Goal: Task Accomplishment & Management: Manage account settings

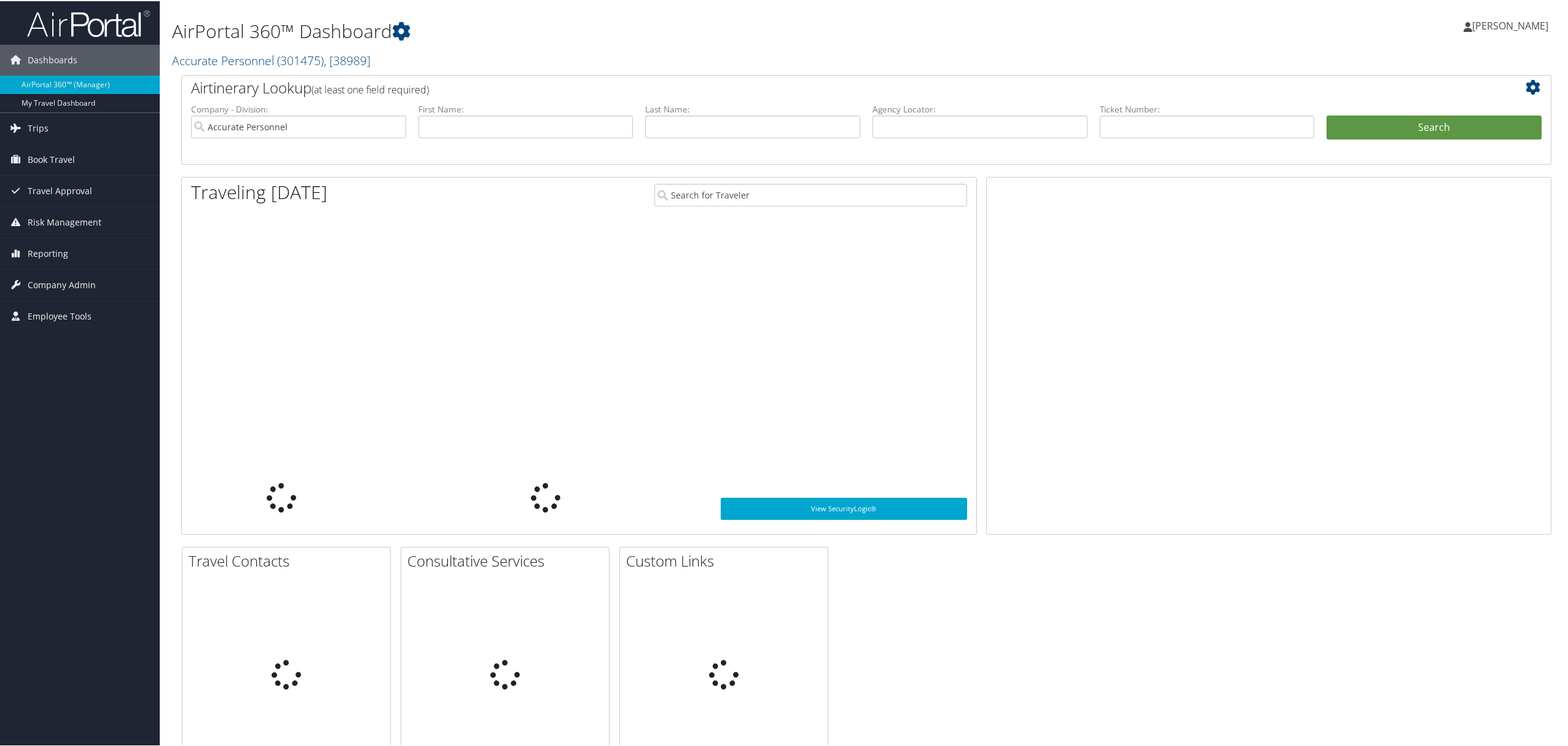
click at [1472, 23] on icon at bounding box center [1468, 25] width 9 height 10
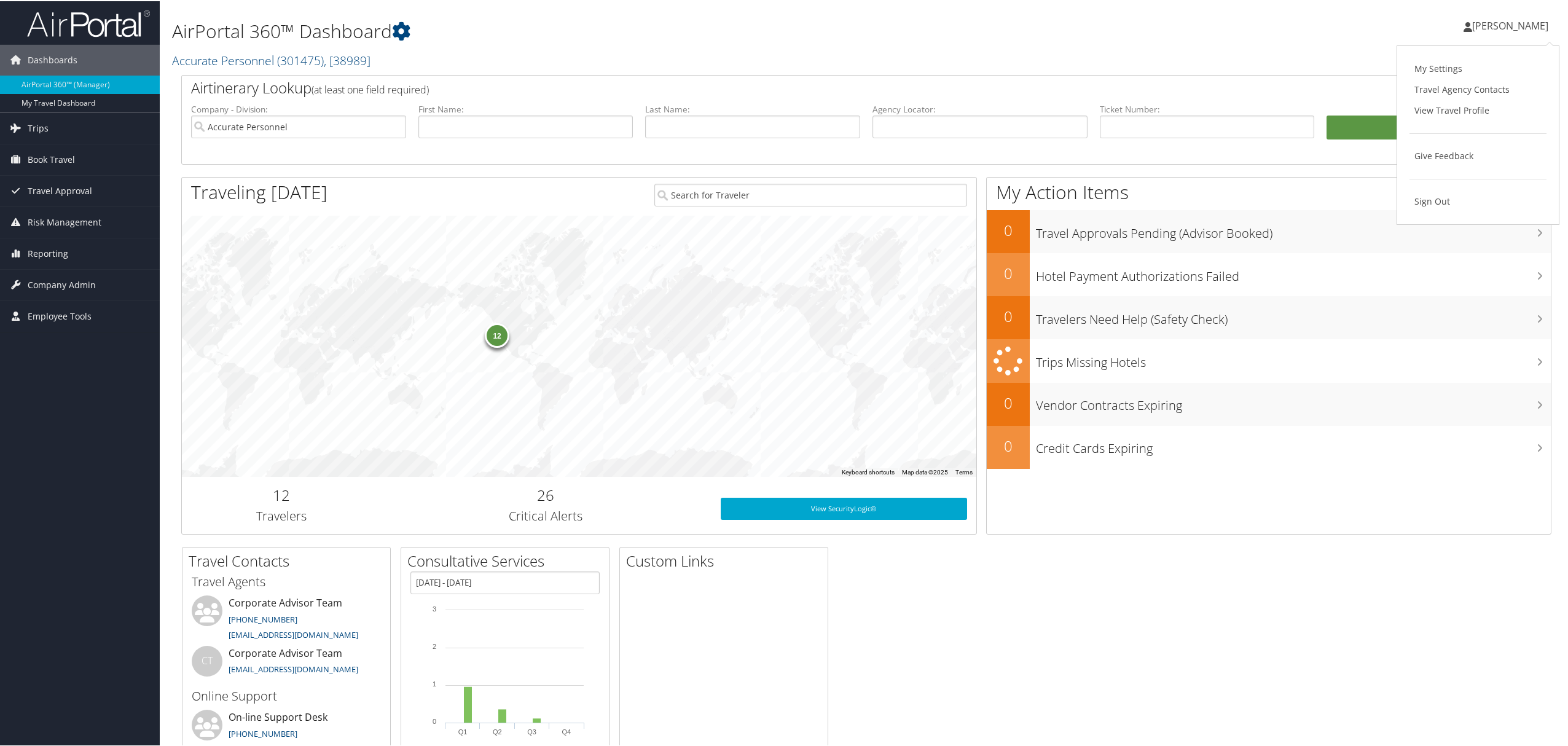
click at [1446, 111] on link "View Travel Profile" at bounding box center [1477, 109] width 137 height 21
